Goal: Task Accomplishment & Management: Use online tool/utility

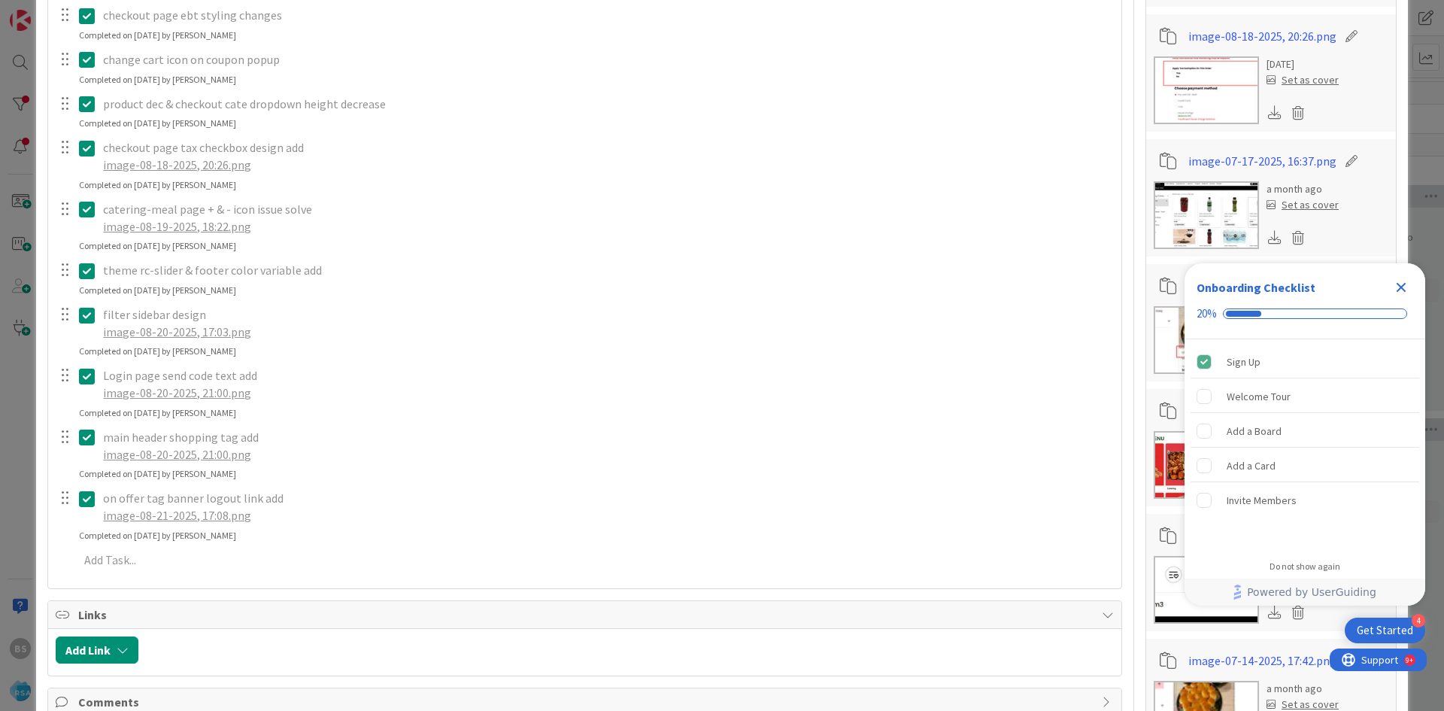
click at [1406, 288] on icon "Close Checklist" at bounding box center [1401, 287] width 18 height 18
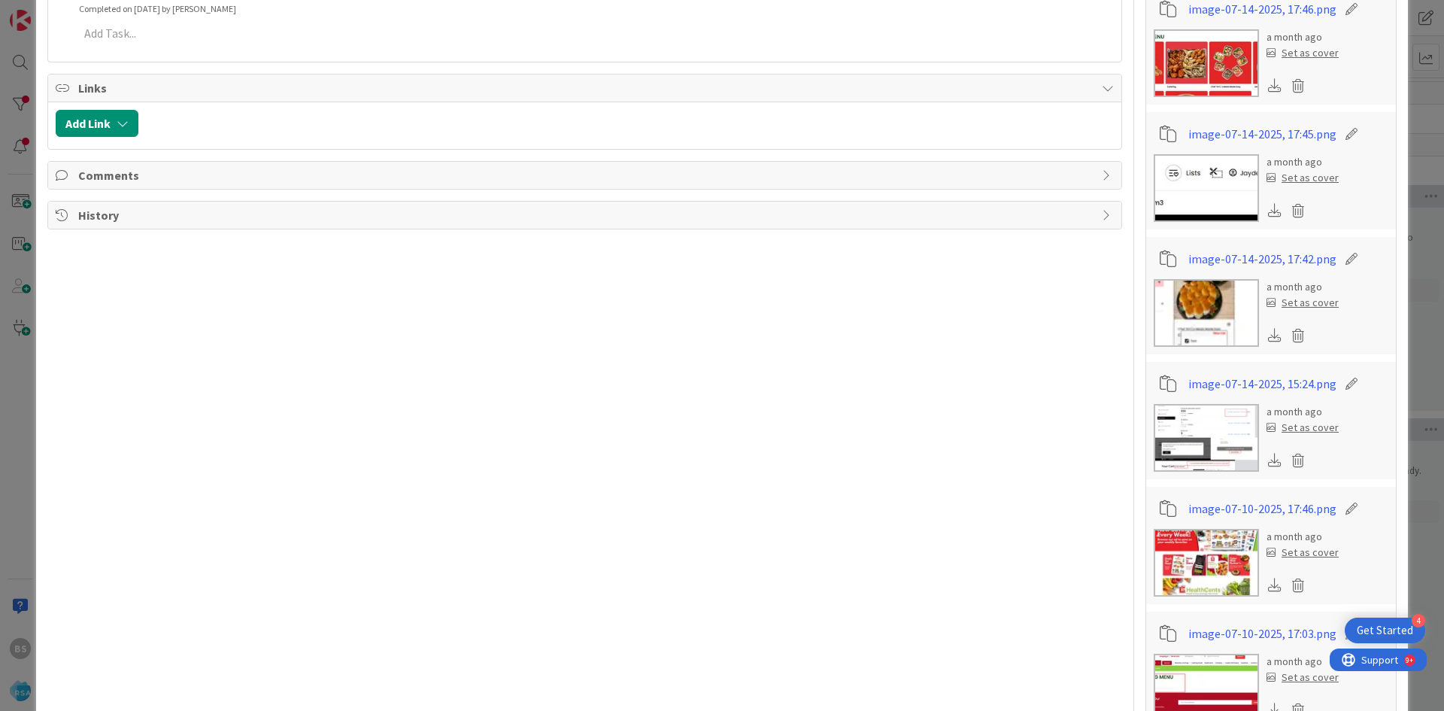
scroll to position [1278, 0]
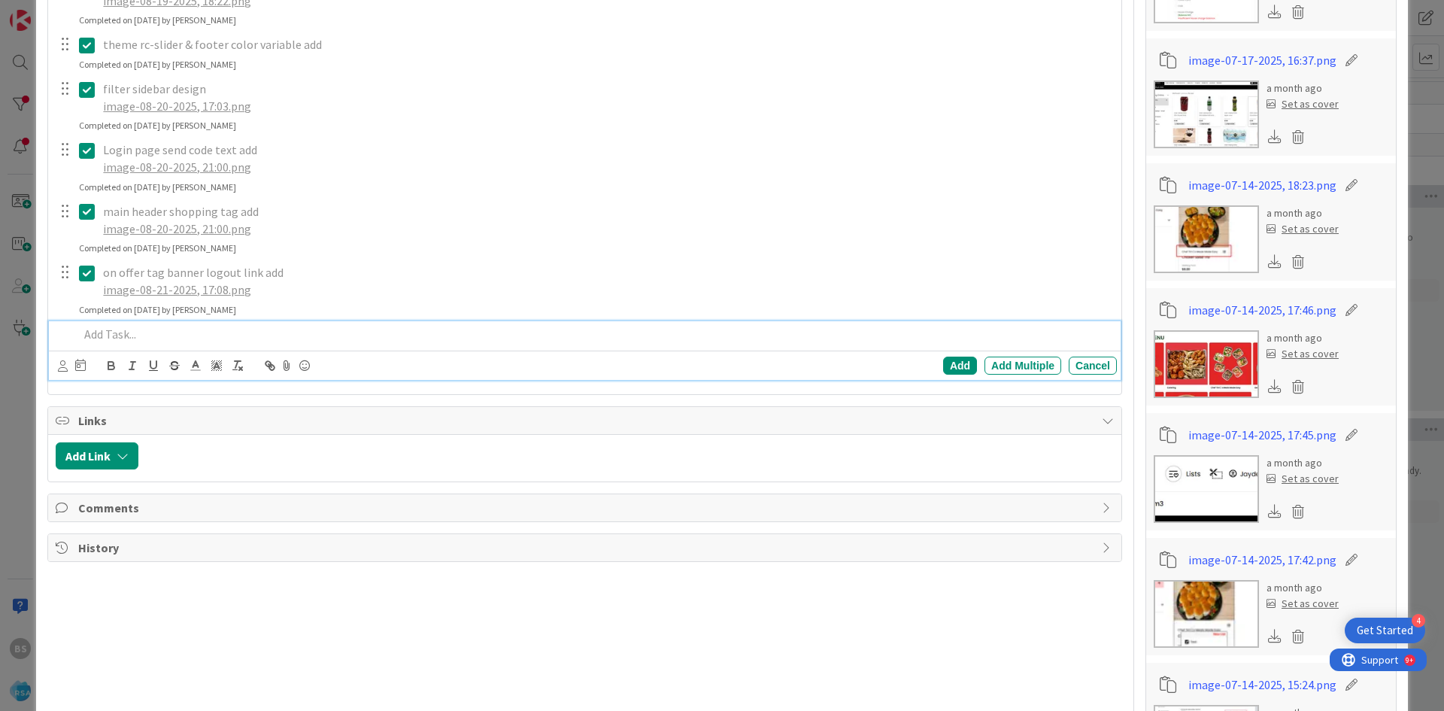
click at [145, 343] on div at bounding box center [595, 334] width 1044 height 26
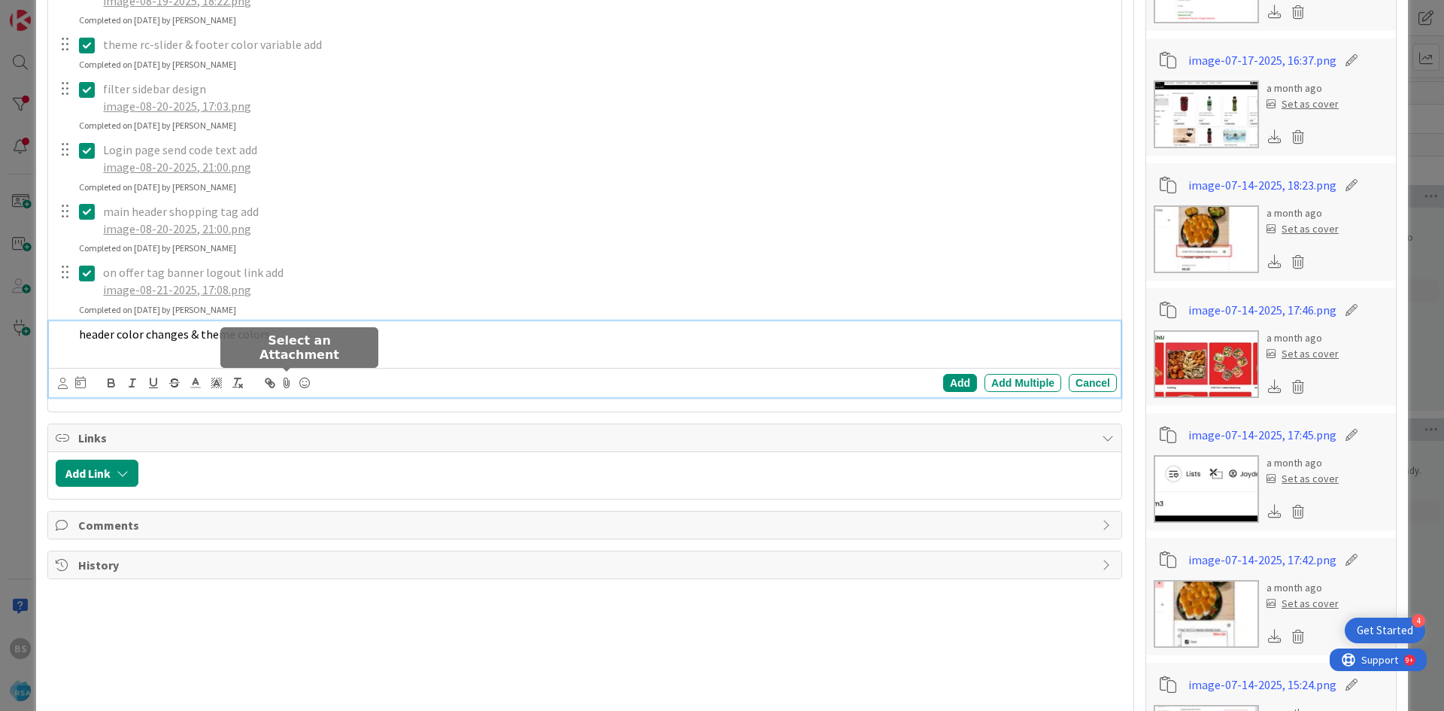
click at [286, 374] on icon at bounding box center [286, 382] width 18 height 21
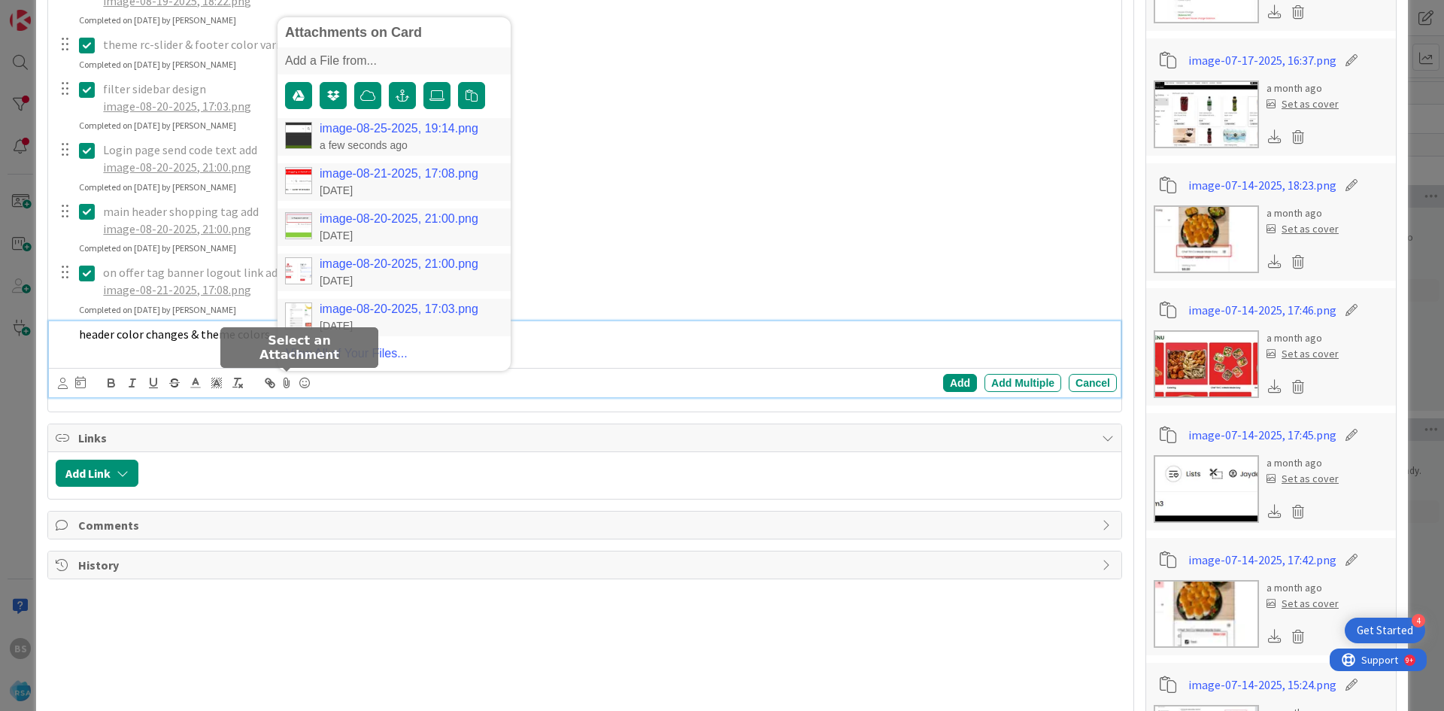
click at [408, 134] on link "image-08-25-2025, 19:14.png" at bounding box center [399, 129] width 159 height 14
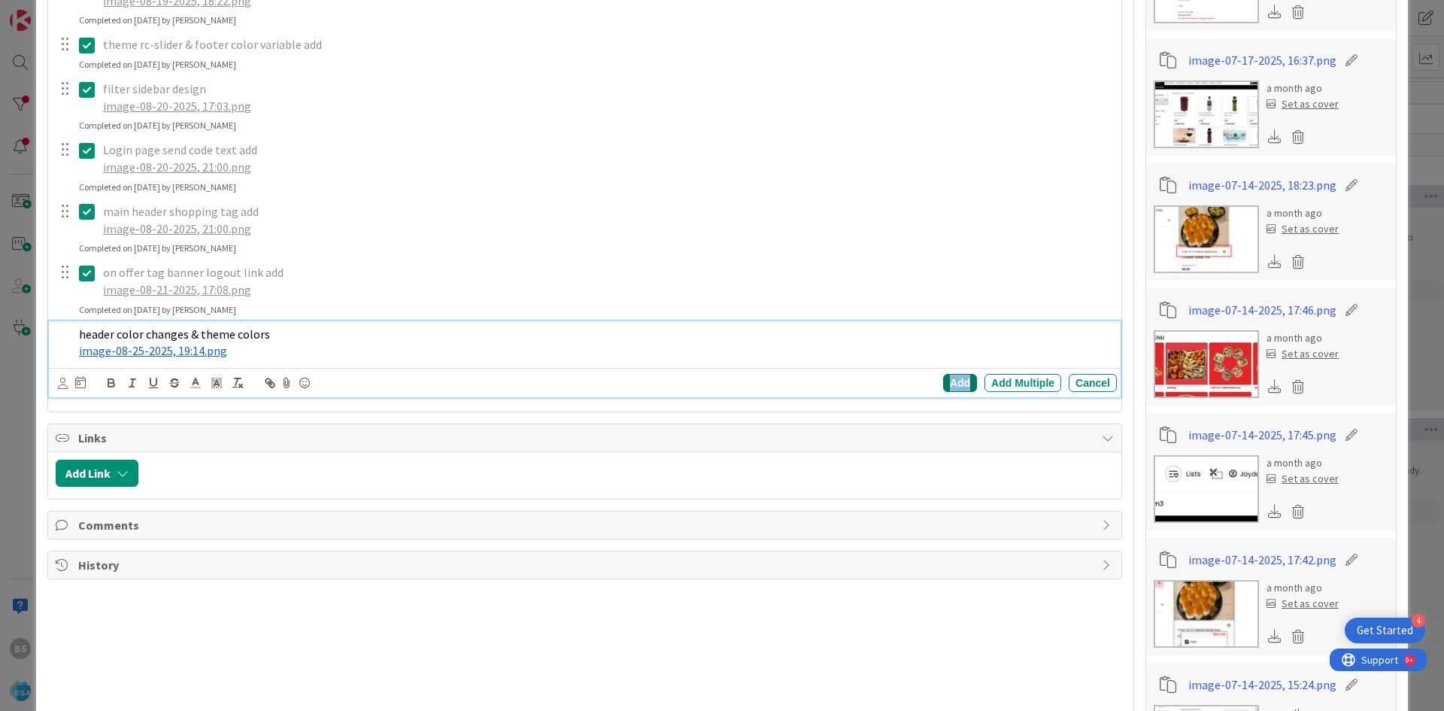
click at [943, 384] on div "Add" at bounding box center [960, 383] width 34 height 18
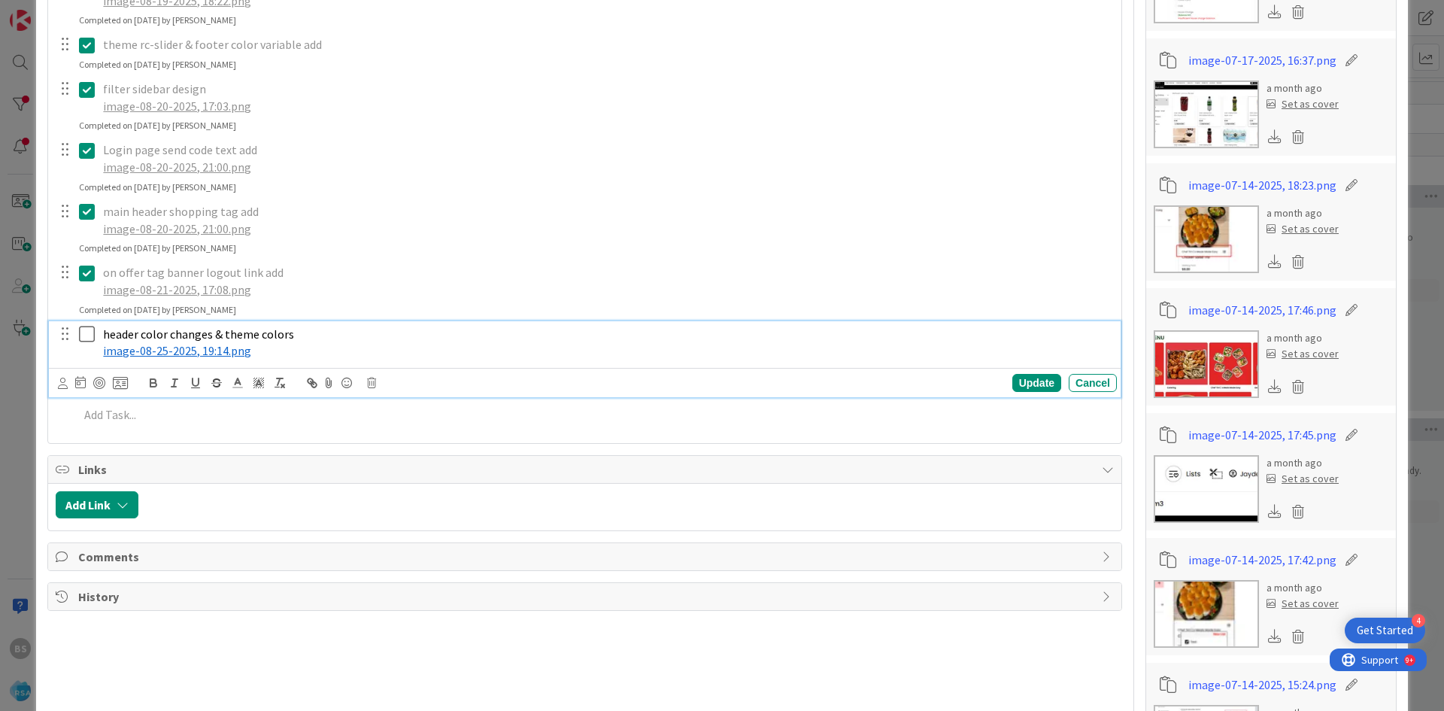
click at [85, 344] on button at bounding box center [88, 335] width 18 height 24
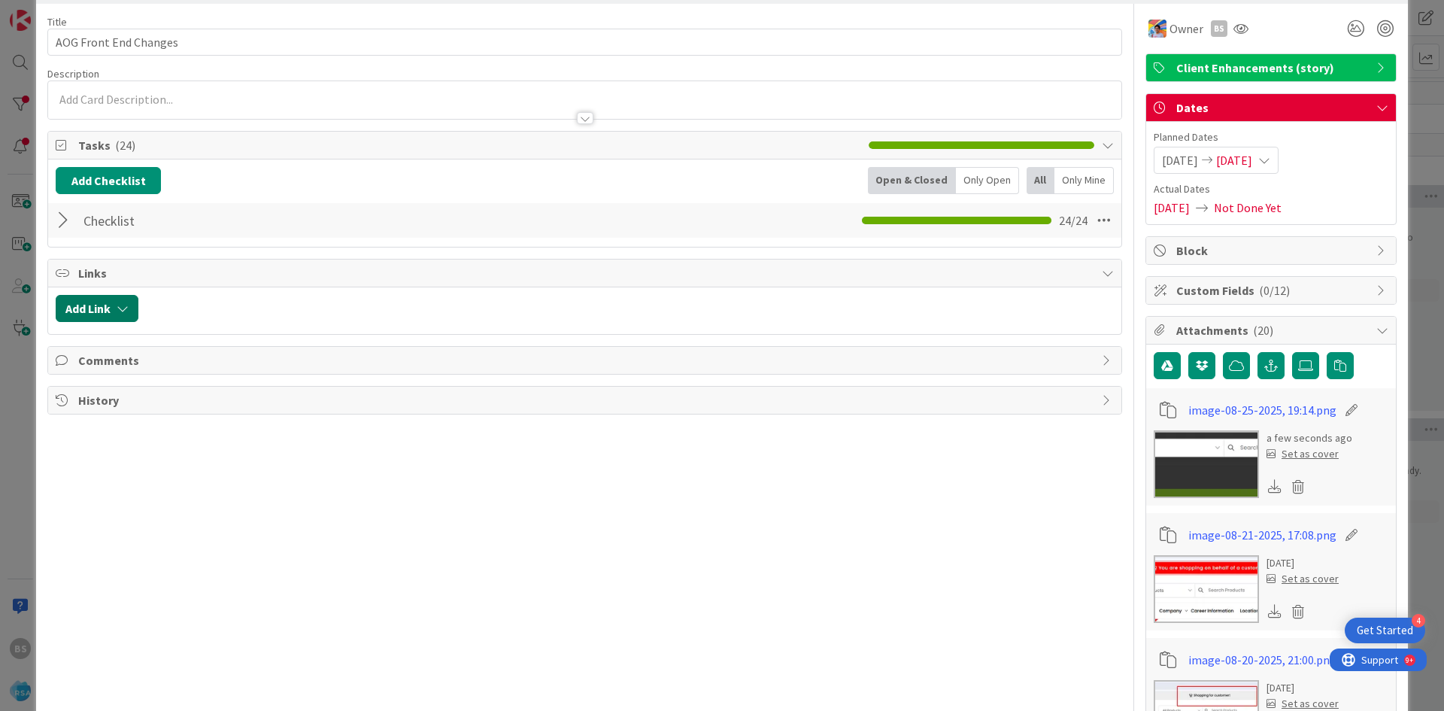
scroll to position [0, 0]
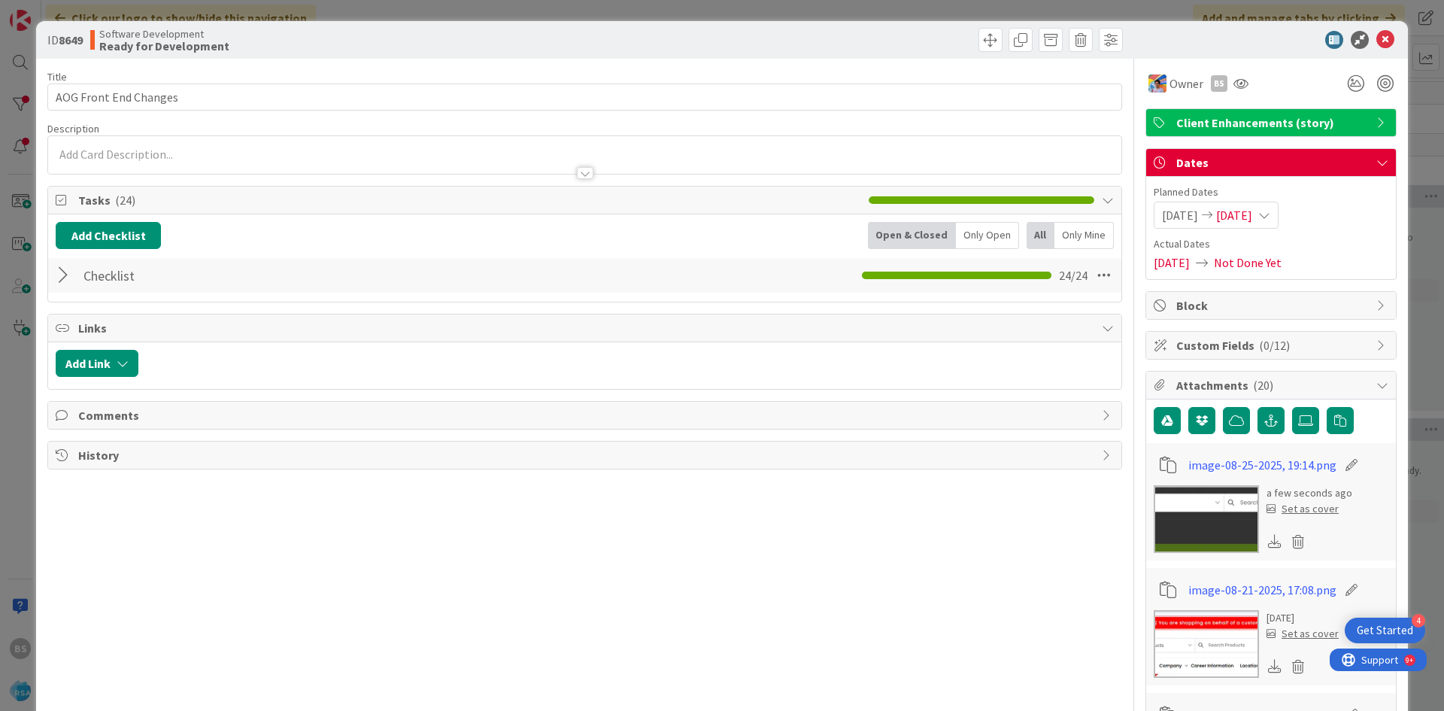
click at [59, 285] on div at bounding box center [66, 275] width 20 height 27
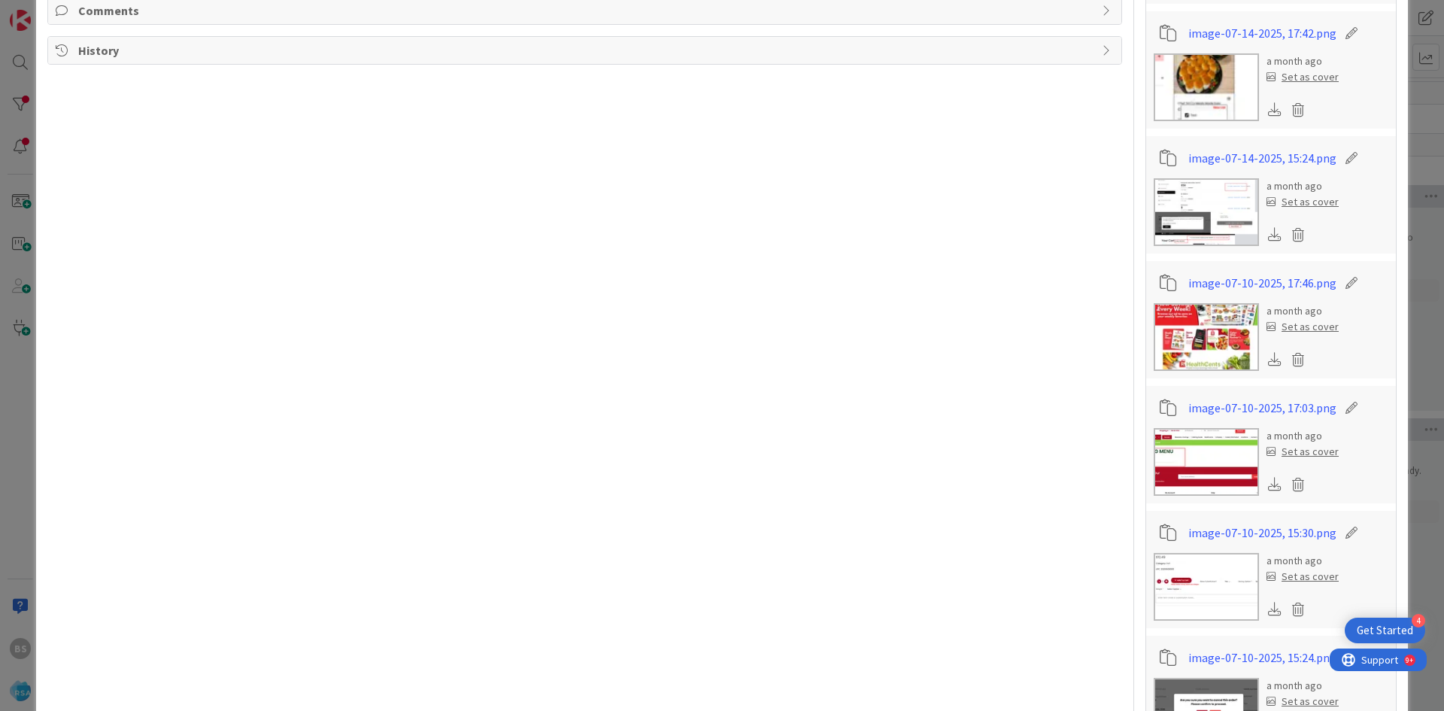
scroll to position [1504, 0]
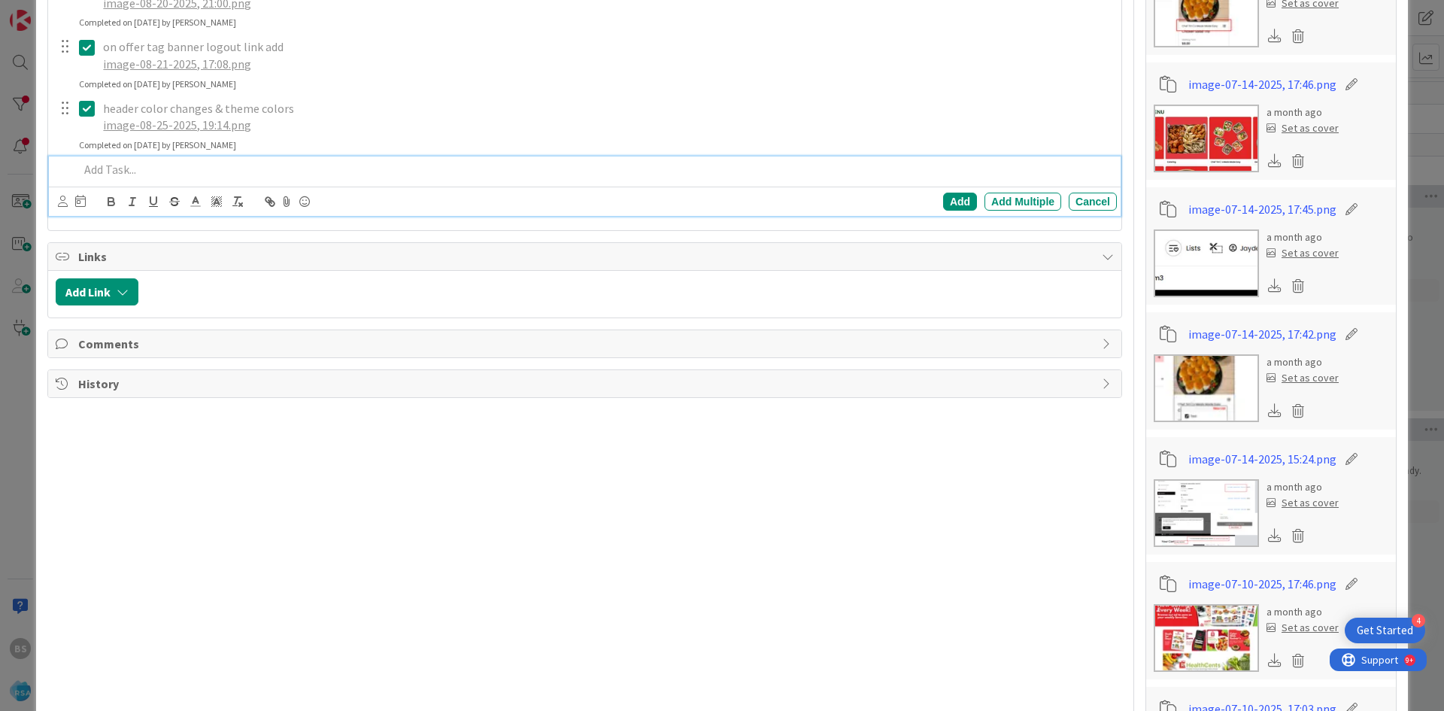
click at [141, 173] on p at bounding box center [595, 169] width 1032 height 17
click at [951, 199] on div "Add" at bounding box center [960, 202] width 34 height 18
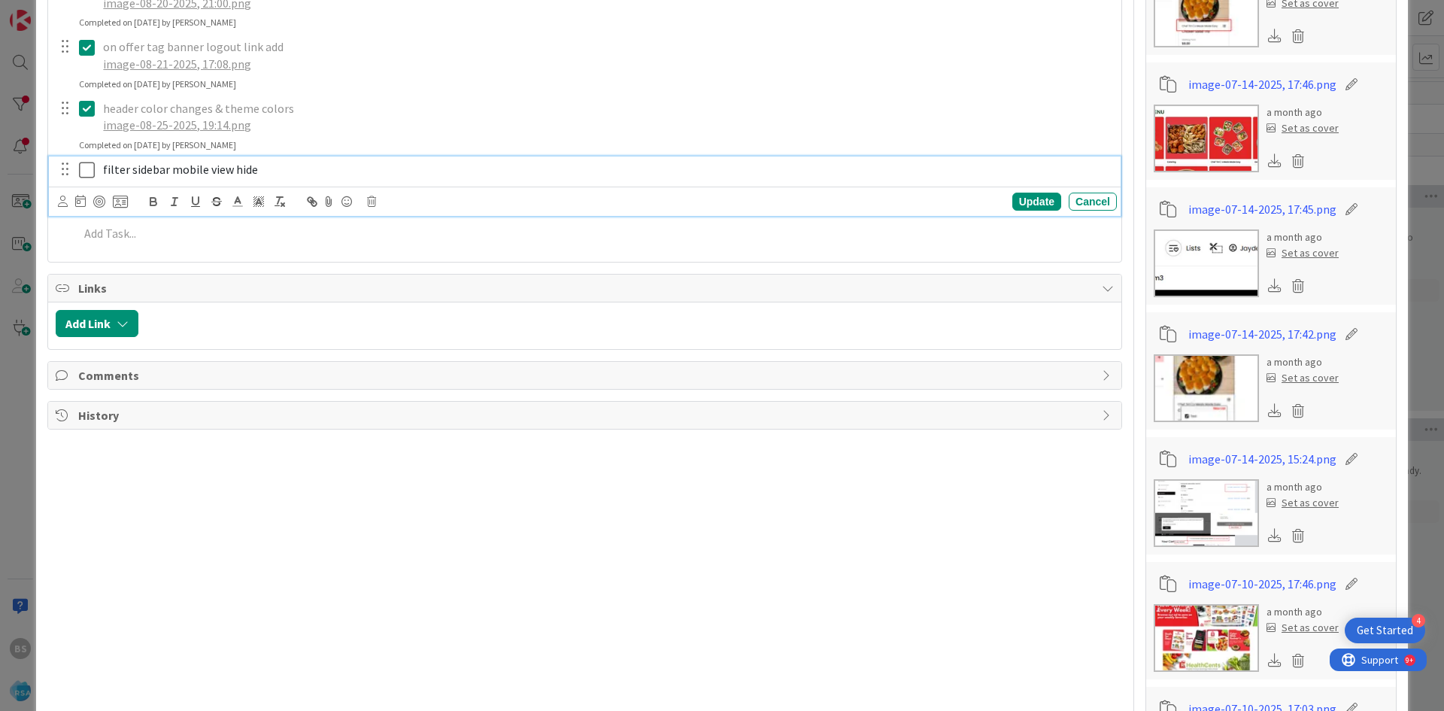
click at [84, 169] on icon at bounding box center [90, 170] width 23 height 18
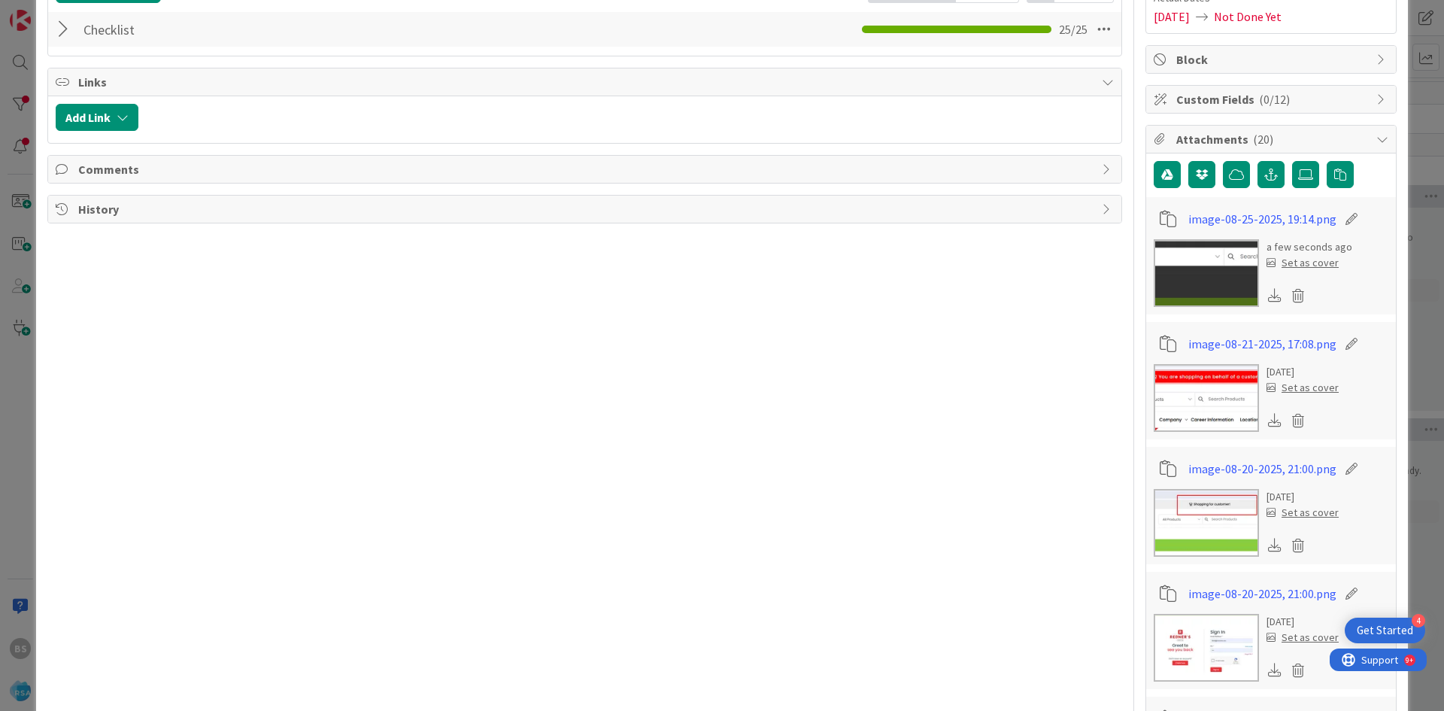
scroll to position [0, 0]
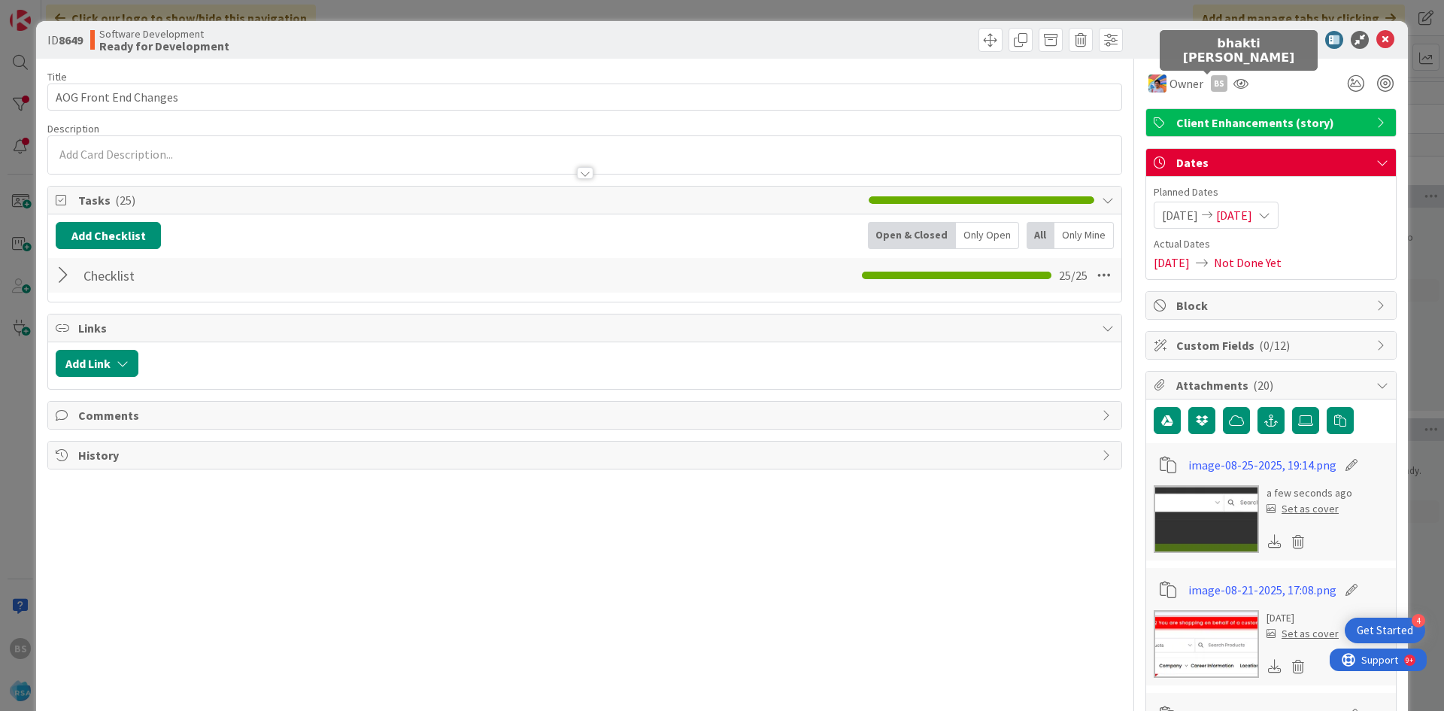
click at [1211, 85] on div "bs" at bounding box center [1219, 83] width 17 height 17
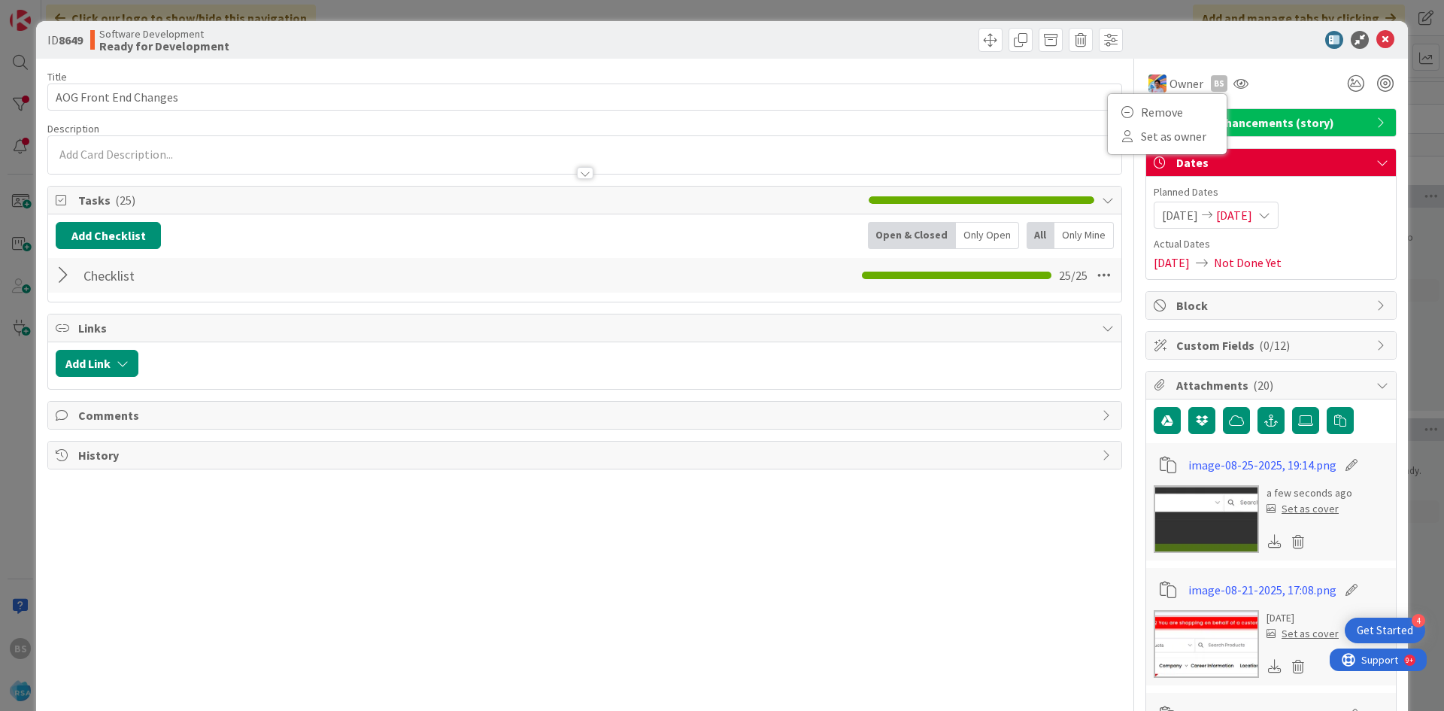
click at [0, 92] on div "ID 8649 Software Development Ready for Development Title 21 / 128 AOG Front End…" at bounding box center [722, 355] width 1444 height 711
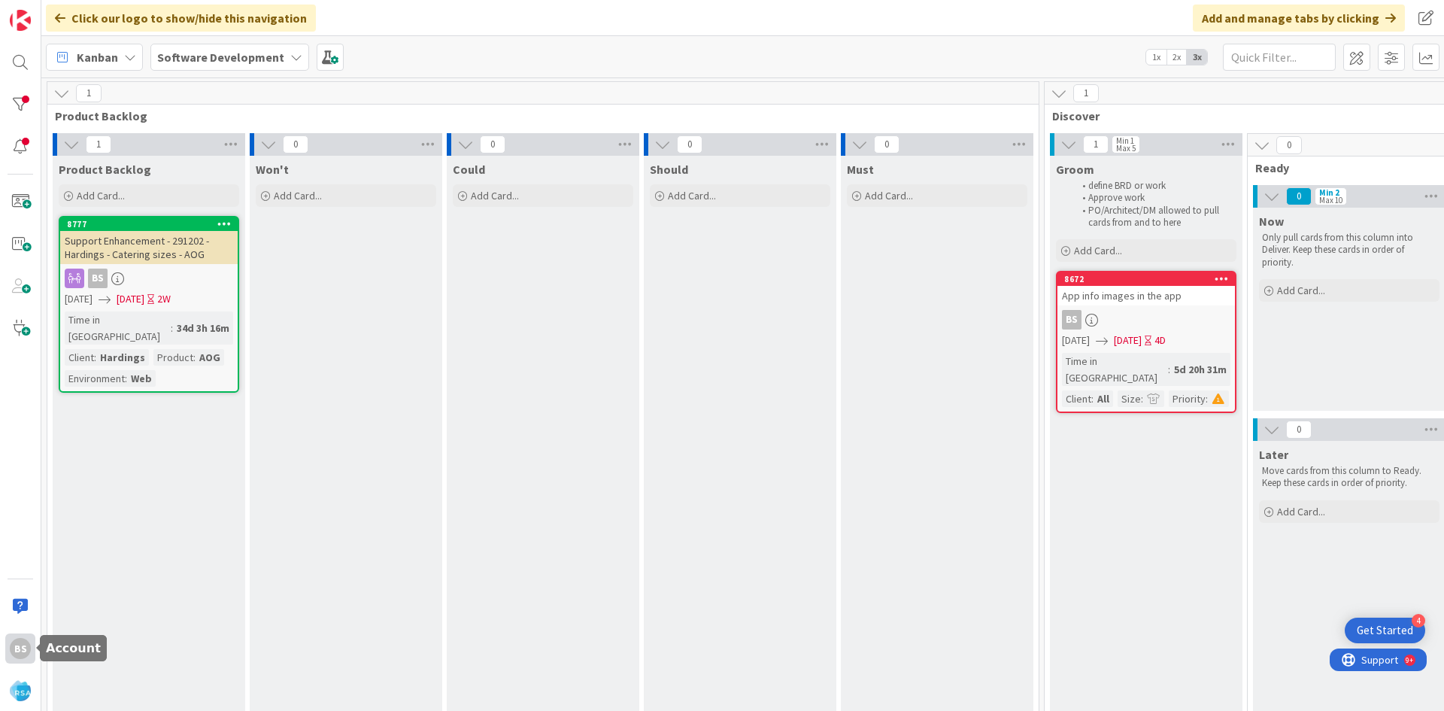
click at [20, 649] on div "bs" at bounding box center [20, 648] width 21 height 21
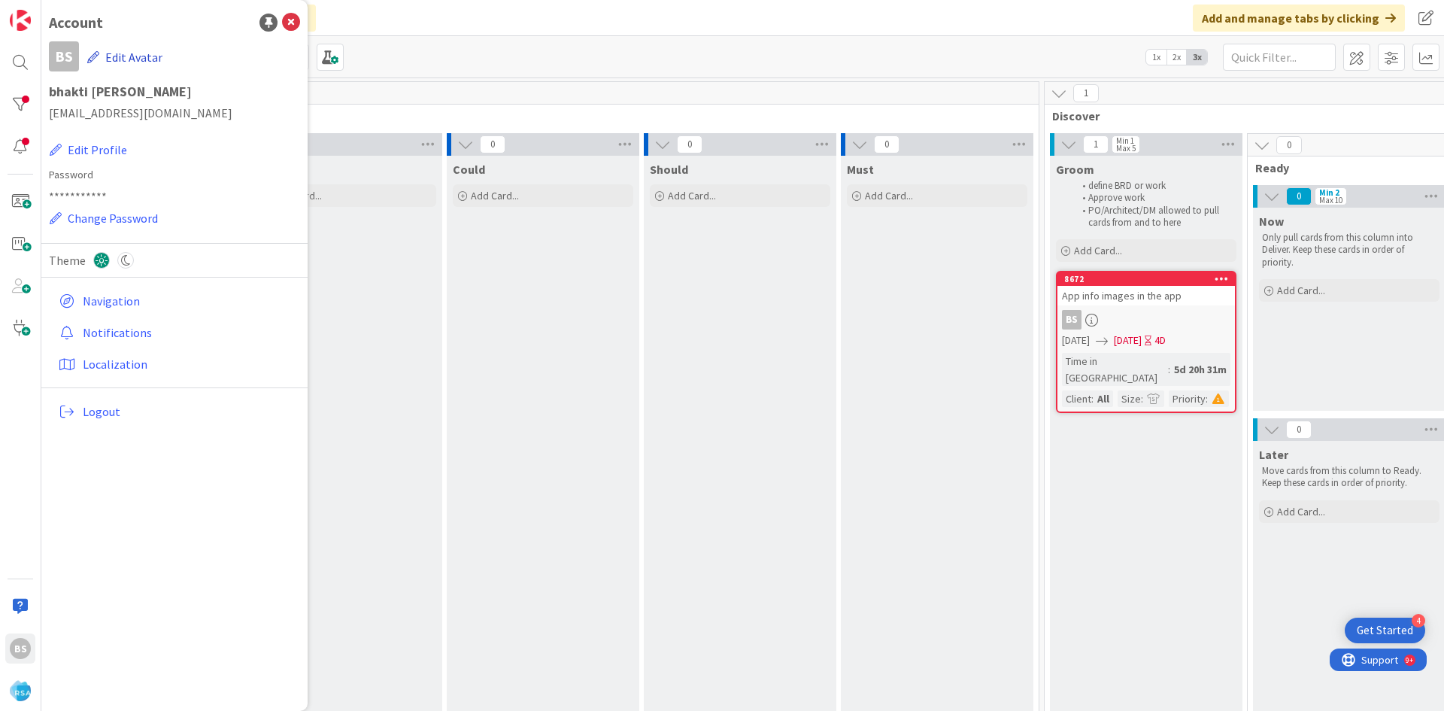
click at [96, 51] on icon "button" at bounding box center [93, 57] width 12 height 12
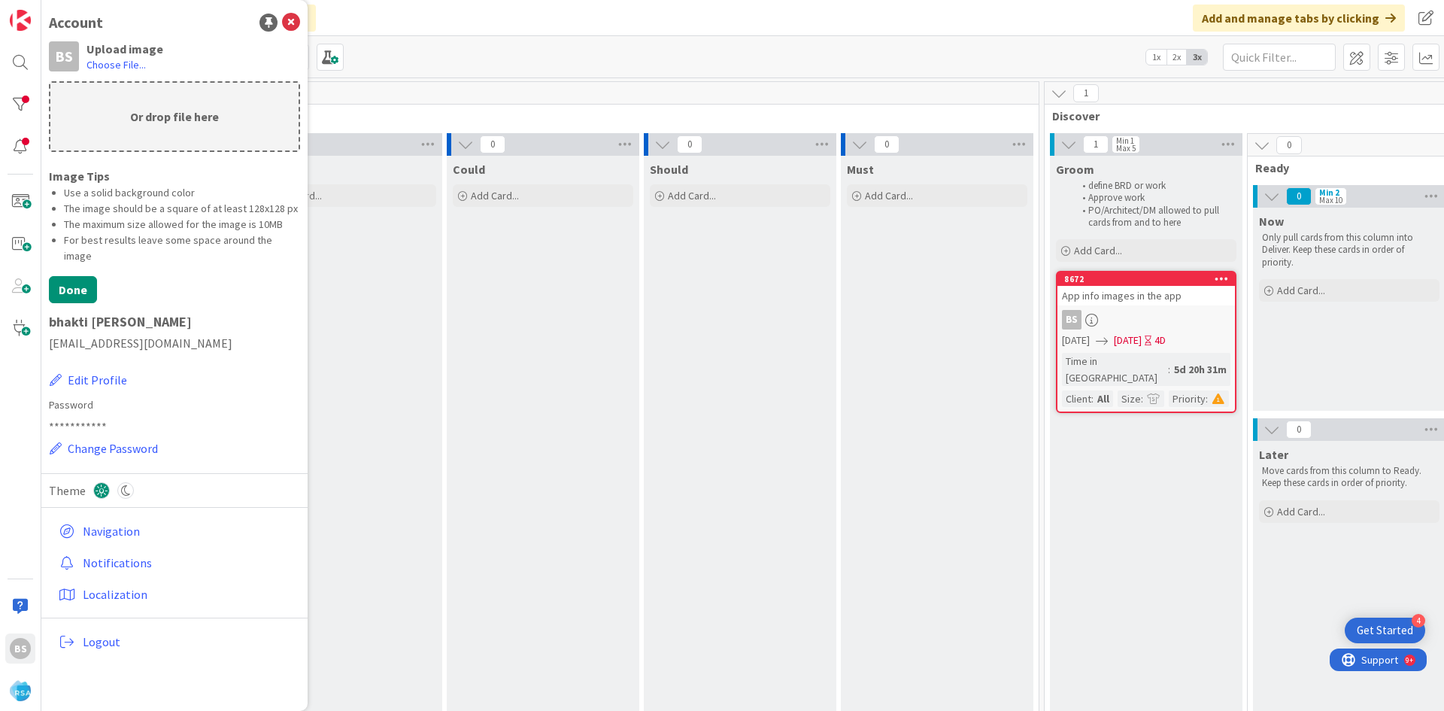
click at [170, 113] on p "Or drop file here" at bounding box center [174, 117] width 248 height 68
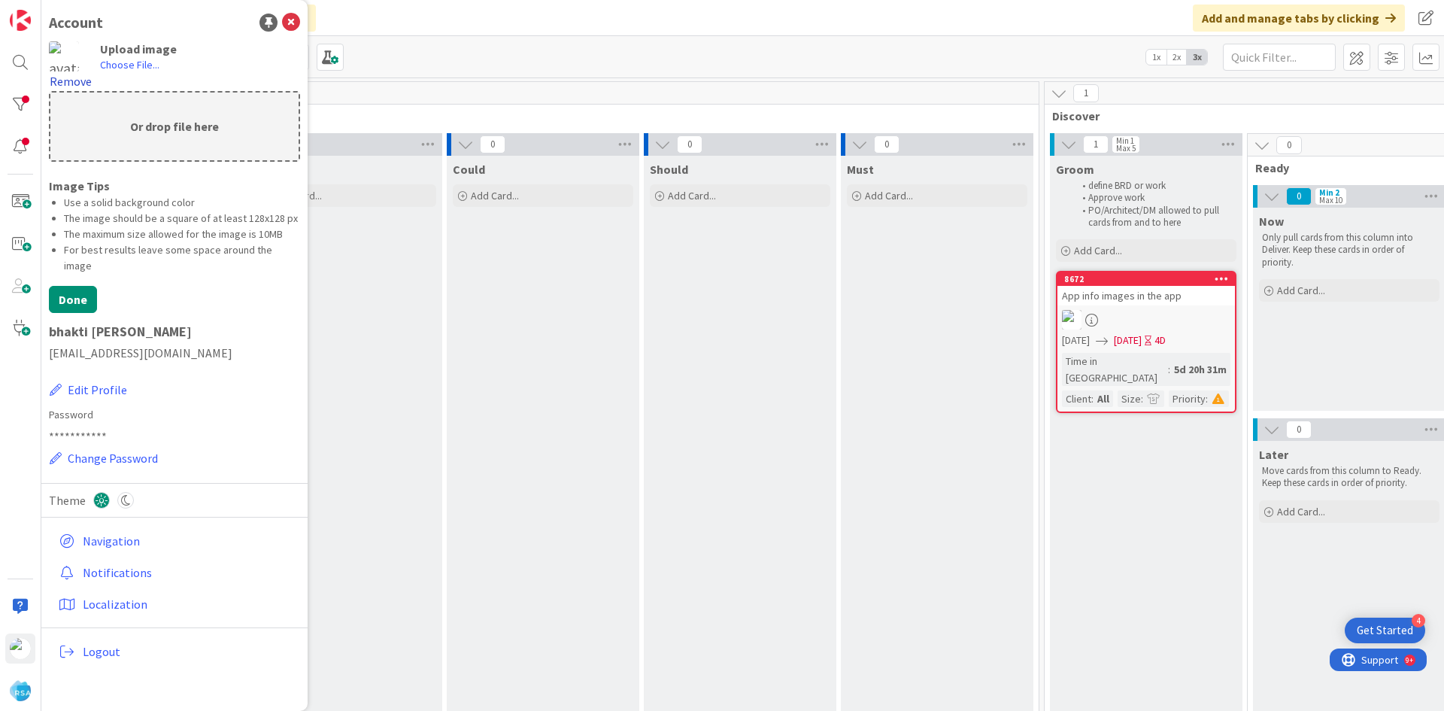
click at [69, 80] on button "Remove" at bounding box center [71, 81] width 44 height 20
